Goal: Information Seeking & Learning: Understand process/instructions

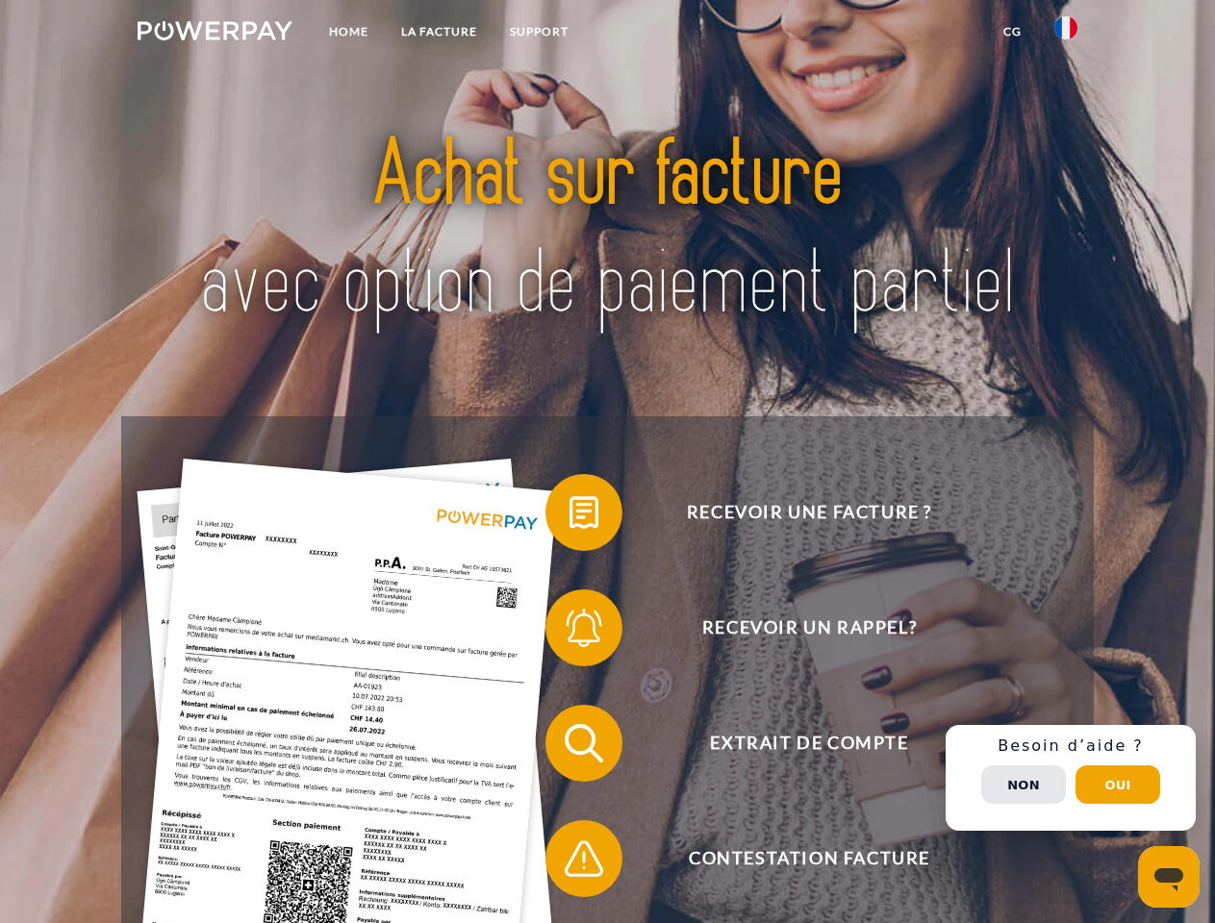
click at [214, 34] on img at bounding box center [215, 30] width 155 height 19
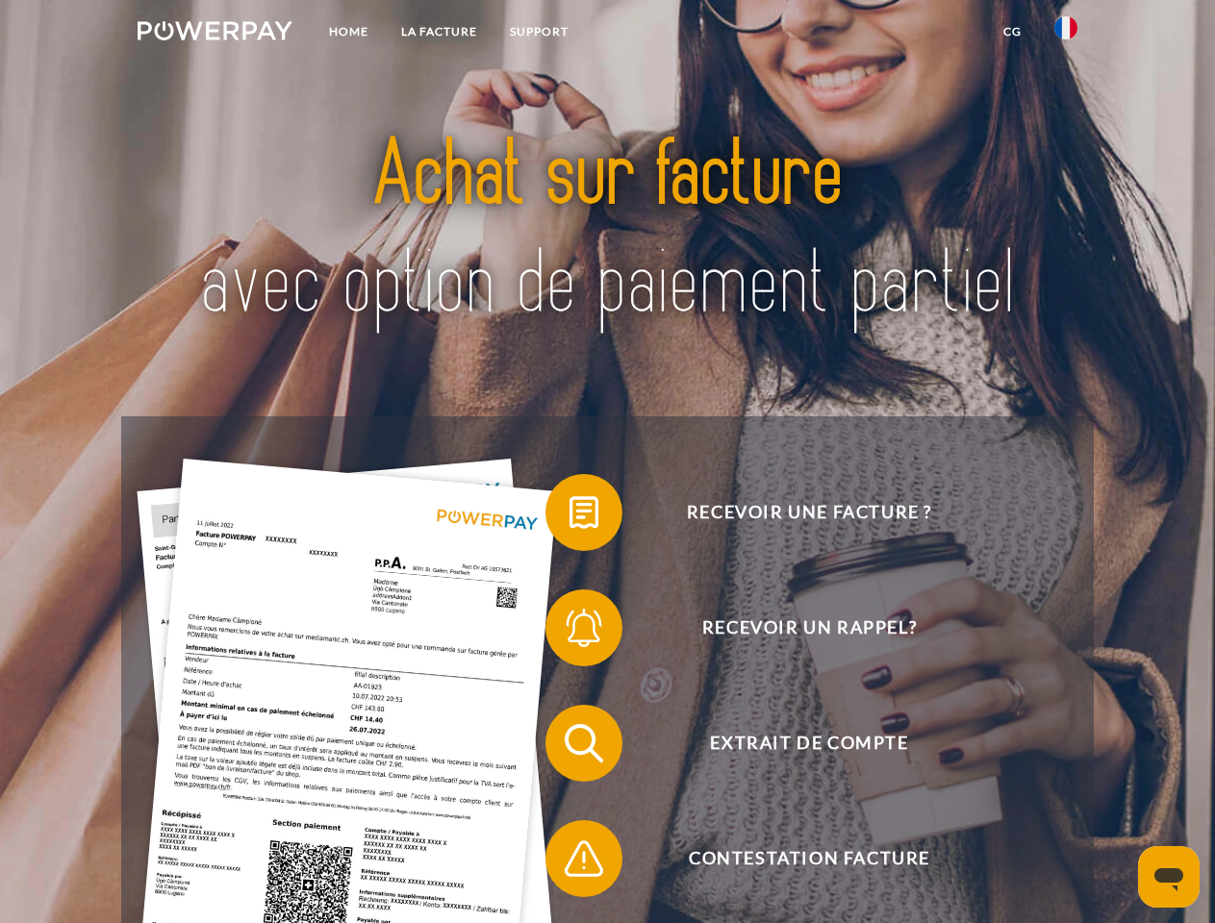
click at [1066, 34] on img at bounding box center [1065, 27] width 23 height 23
click at [1012, 32] on link "CG" at bounding box center [1012, 31] width 51 height 35
click at [569, 516] on span at bounding box center [555, 513] width 96 height 96
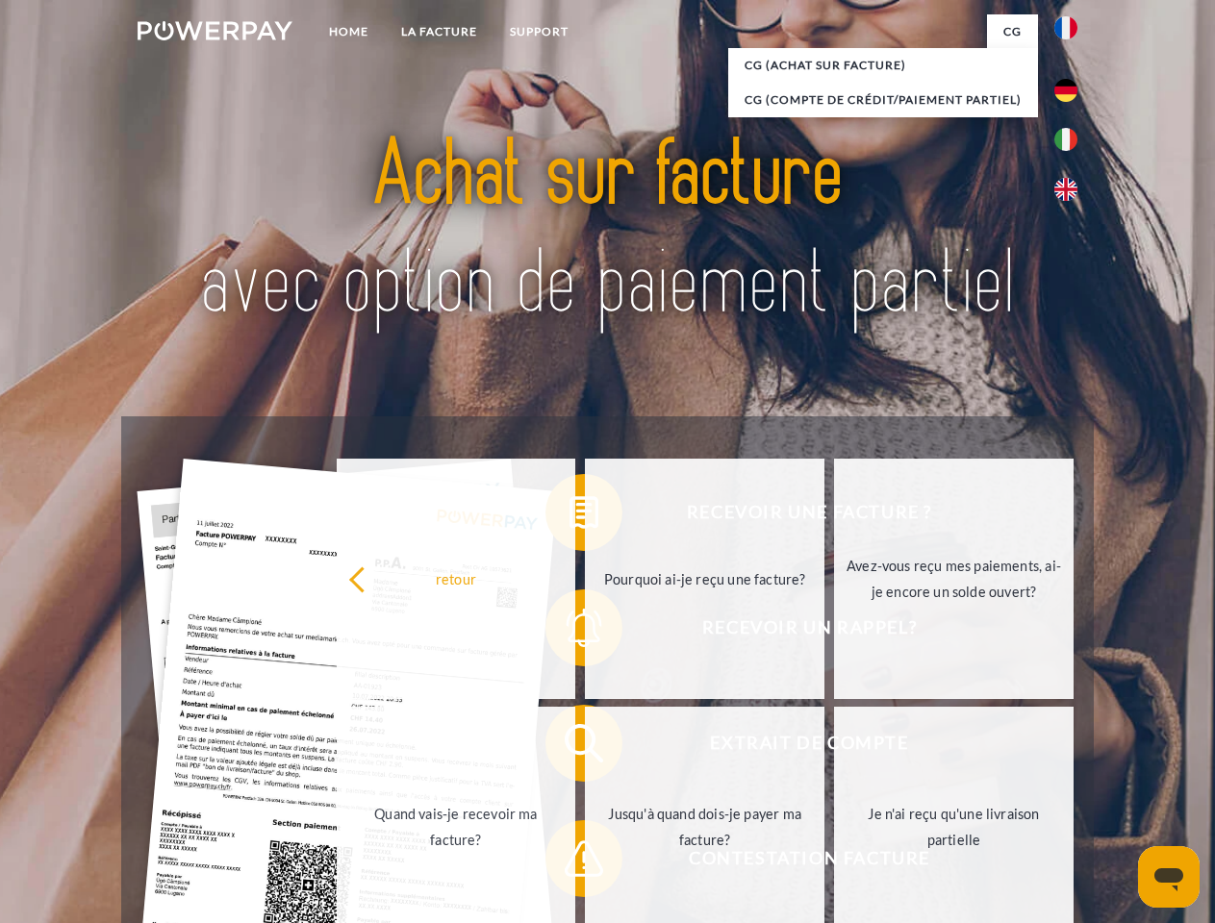
click at [569, 632] on div "retour Pourquoi ai-je reçu une facture? Avez-vous reçu mes paiements, ai-je enc…" at bounding box center [705, 703] width 777 height 496
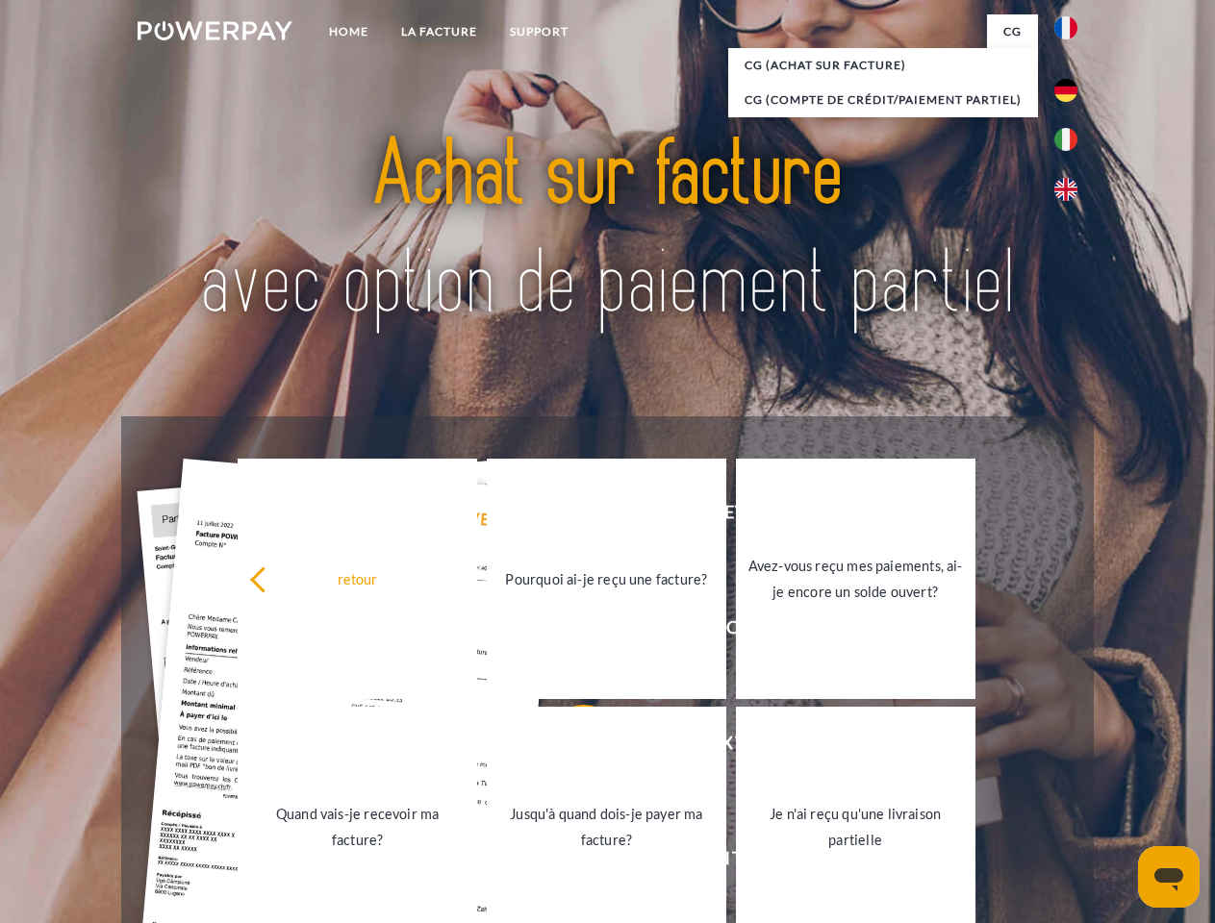
click at [569, 747] on link "Jusqu'à quand dois-je payer ma facture?" at bounding box center [606, 827] width 239 height 240
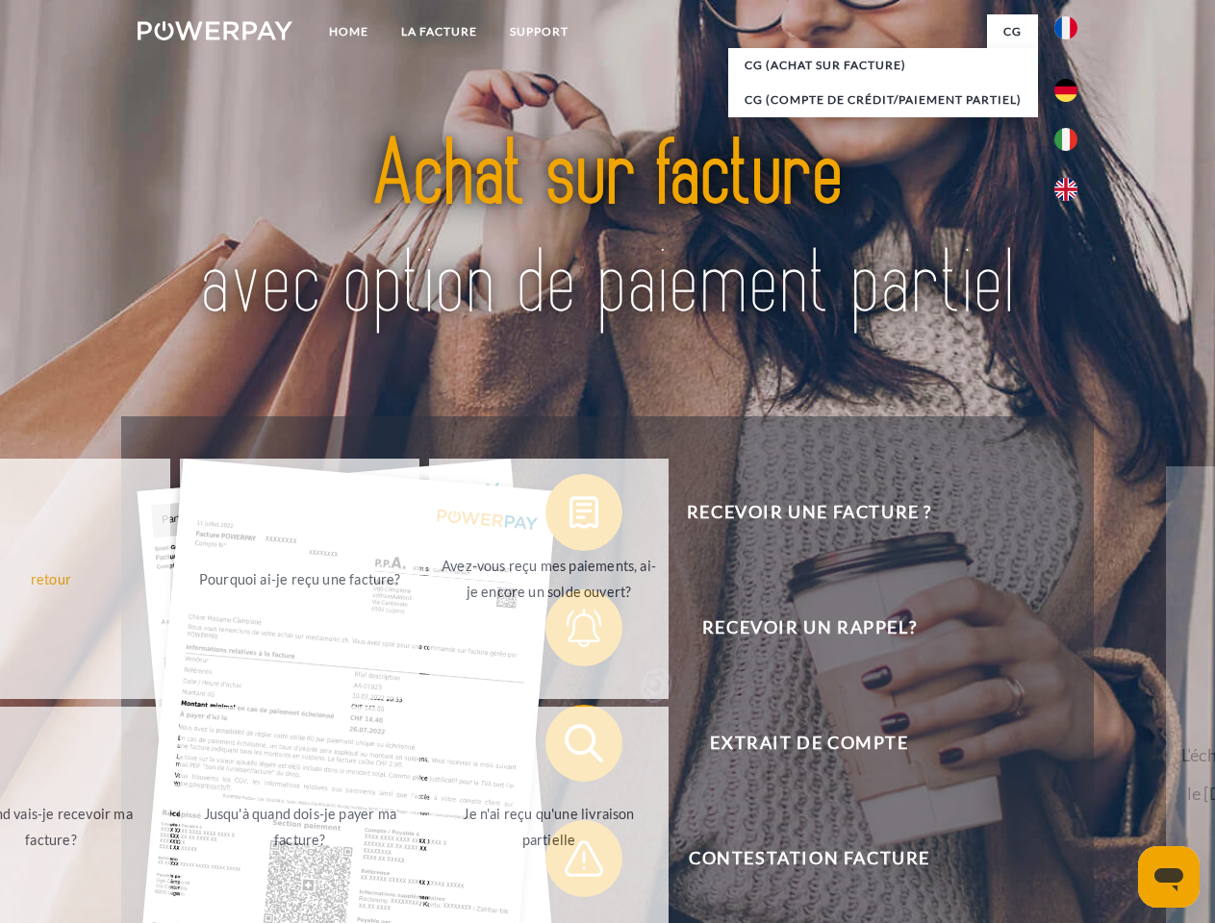
click at [569, 863] on span at bounding box center [555, 859] width 96 height 96
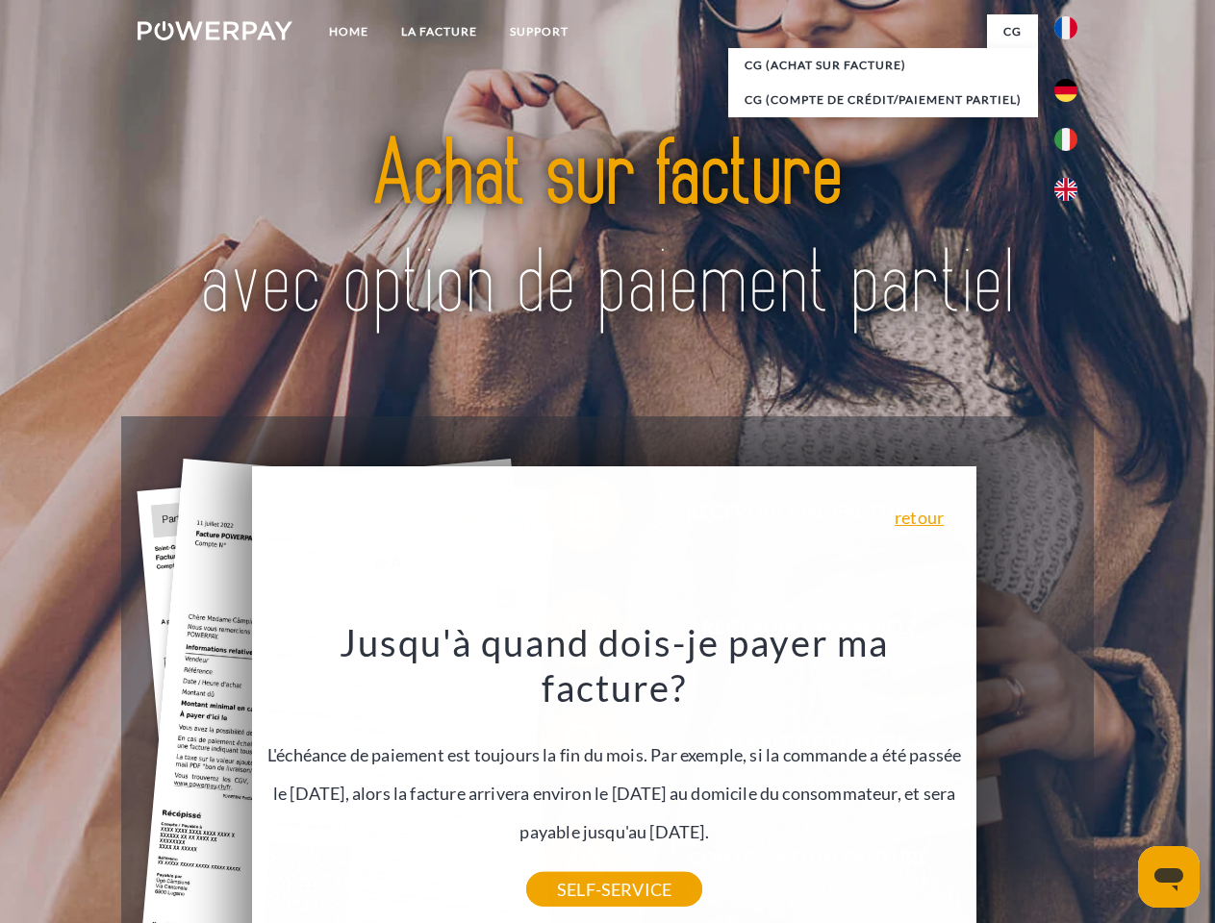
click at [1070, 778] on div "Recevoir une facture ? Recevoir un rappel? Extrait de compte retour" at bounding box center [606, 800] width 971 height 769
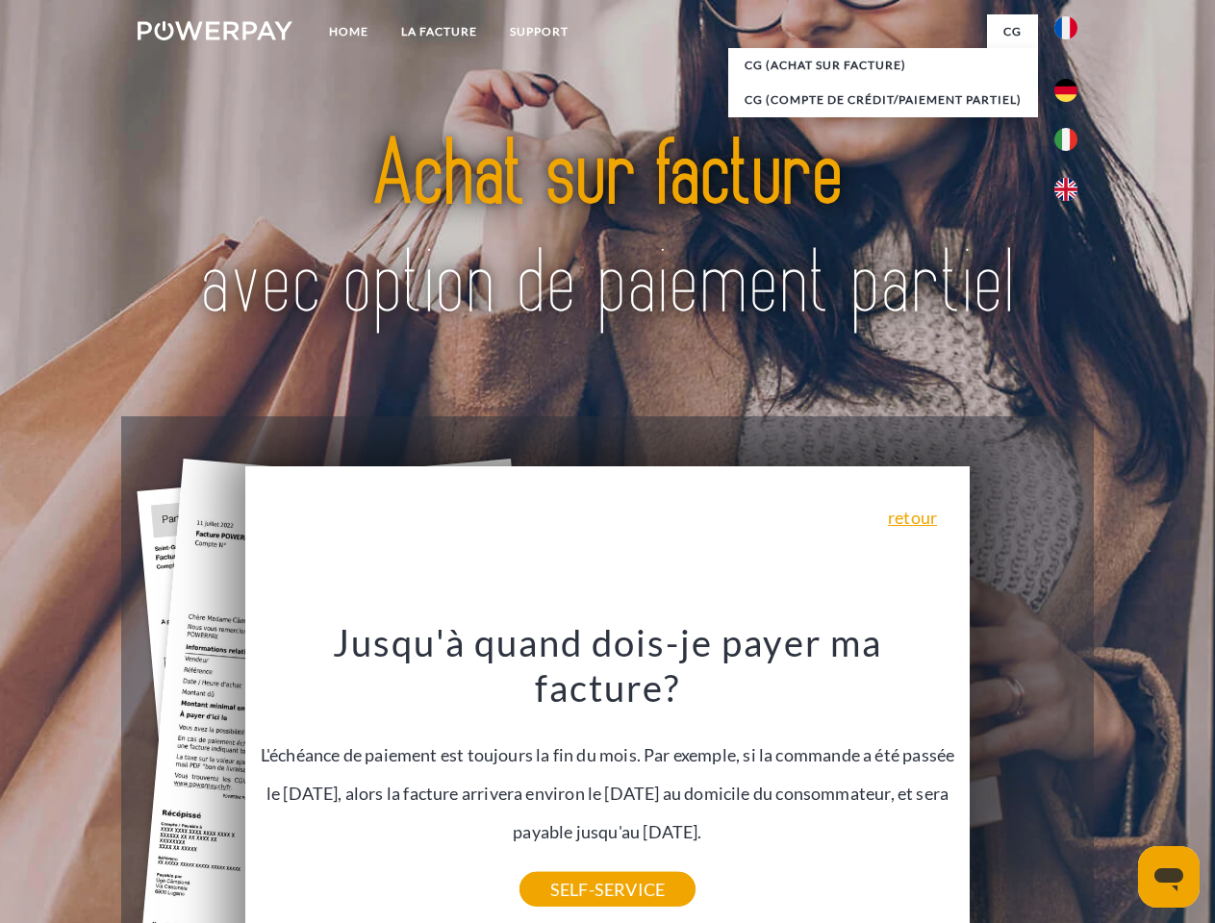
click at [1023, 782] on span "Extrait de compte" at bounding box center [808, 743] width 471 height 77
click at [1118, 785] on header "Home LA FACTURE Support" at bounding box center [607, 664] width 1215 height 1328
